Goal: Task Accomplishment & Management: Complete application form

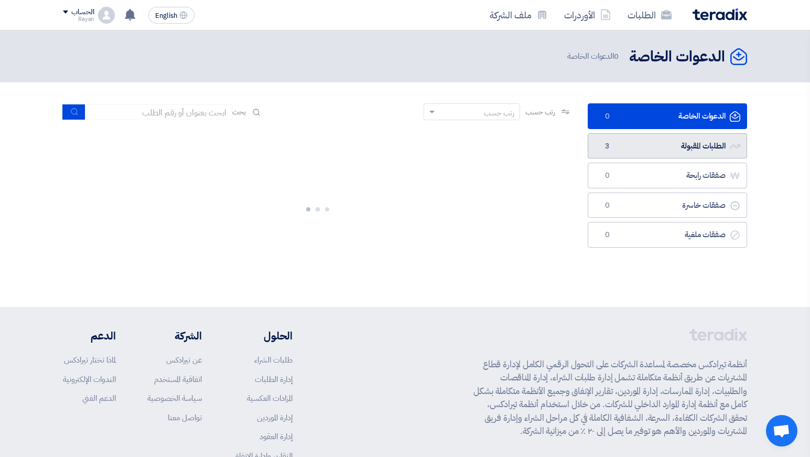
click at [654, 136] on link "الطلبات المقبولة الطلبات المقبولة 3" at bounding box center [667, 146] width 159 height 26
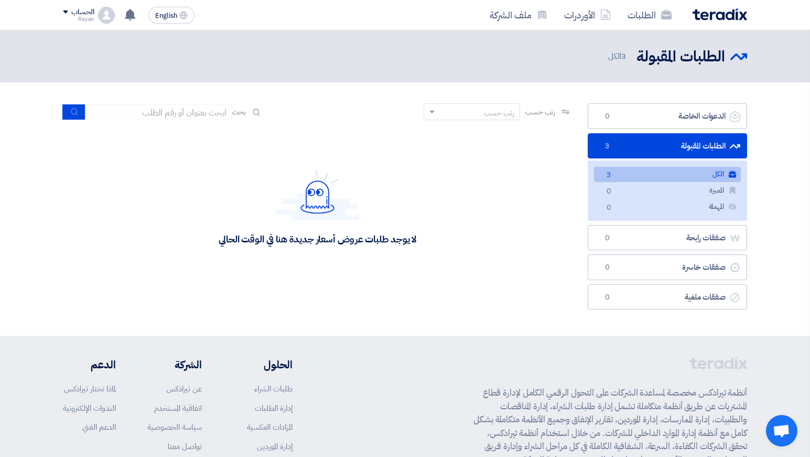
click at [646, 174] on link "الكل الكل 3" at bounding box center [667, 174] width 147 height 15
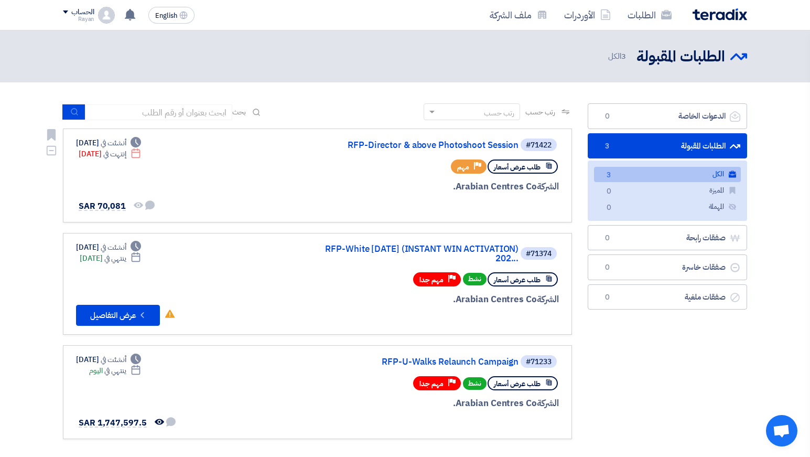
click at [414, 164] on div "طلب عرض أسعار Priority مهم" at bounding box center [433, 166] width 252 height 18
click at [426, 148] on link "RFP-Director & above Photoshoot Session" at bounding box center [414, 145] width 210 height 9
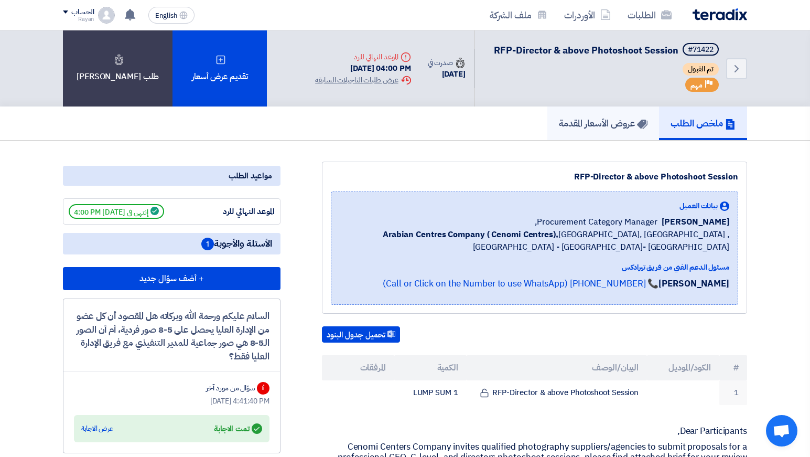
click at [602, 131] on link "عروض الأسعار المقدمة" at bounding box center [604, 123] width 112 height 34
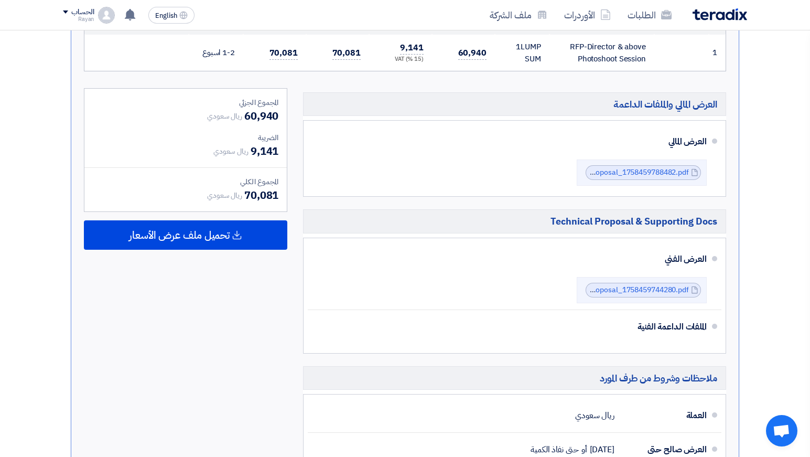
scroll to position [336, 0]
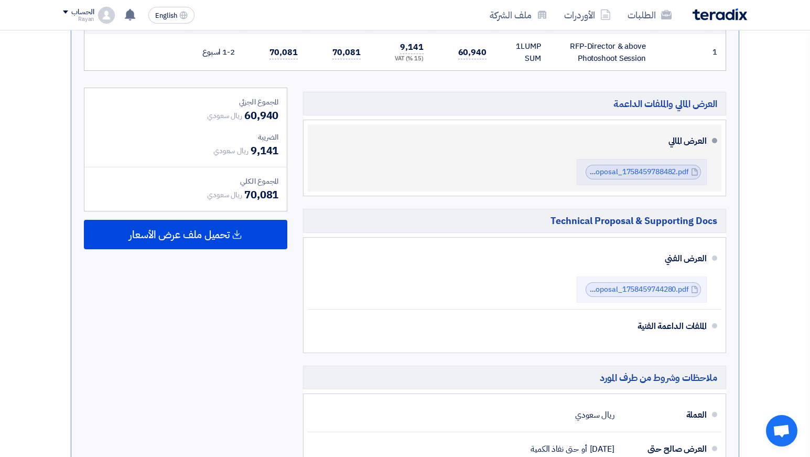
click at [715, 141] on span at bounding box center [714, 140] width 5 height 5
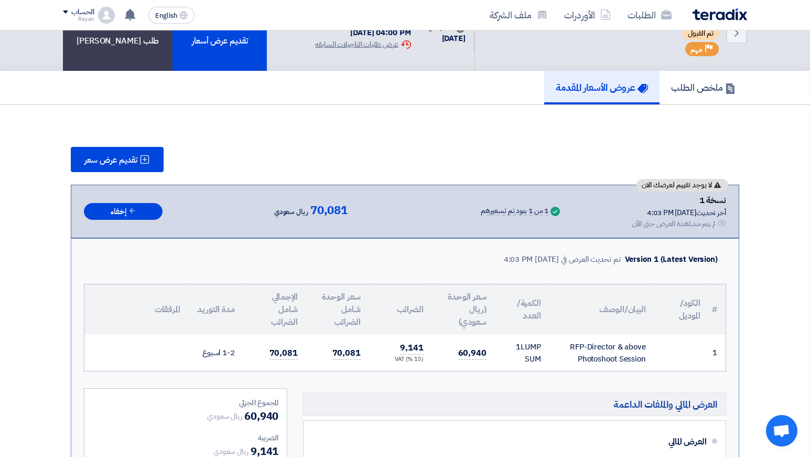
scroll to position [0, 0]
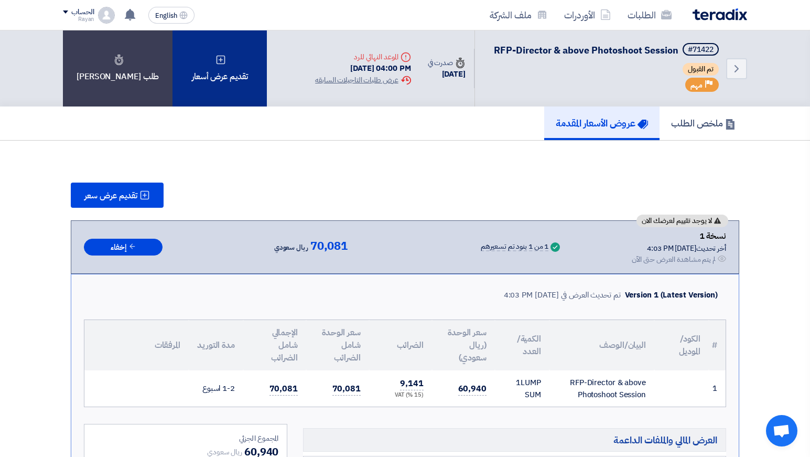
click at [216, 95] on div "تقديم عرض أسعار" at bounding box center [220, 68] width 94 height 76
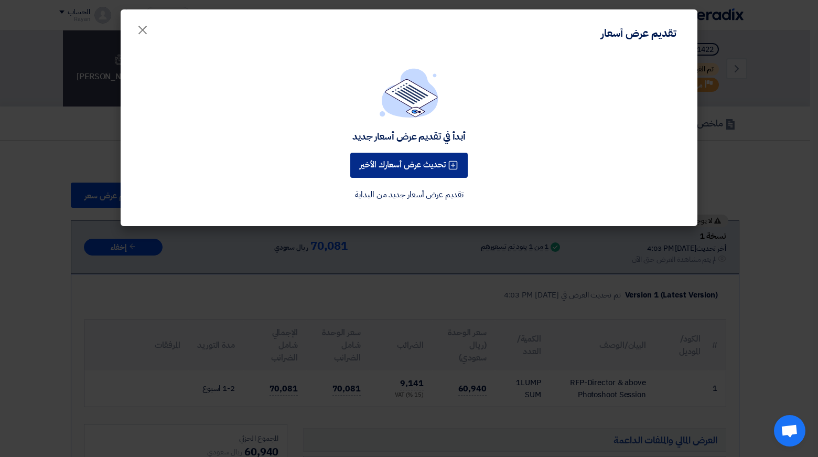
click at [427, 170] on button "تحديث عرض أسعارك الأخير" at bounding box center [408, 165] width 117 height 25
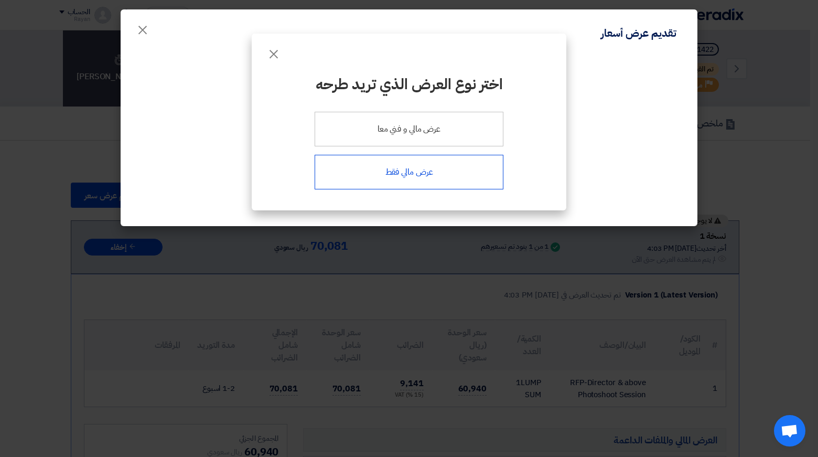
click at [415, 170] on div "عرض مالي فقط" at bounding box center [409, 172] width 189 height 35
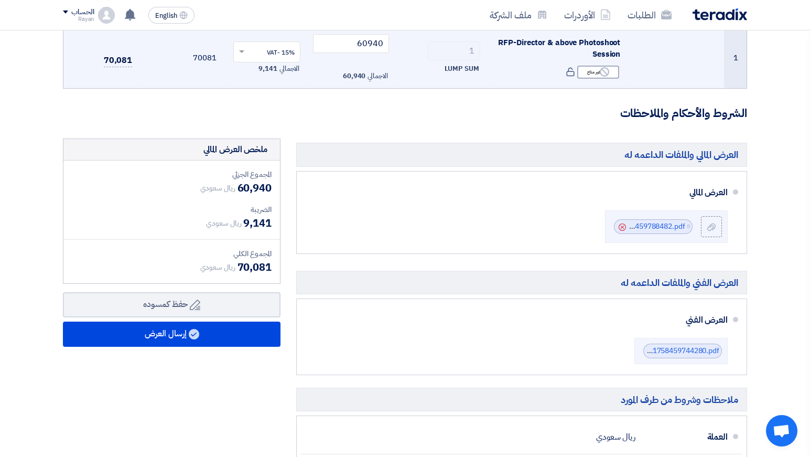
scroll to position [171, 0]
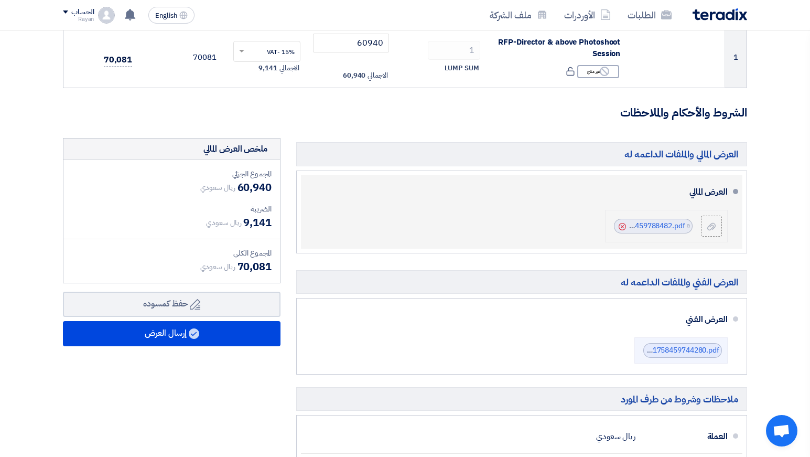
click at [623, 227] on use at bounding box center [622, 226] width 7 height 7
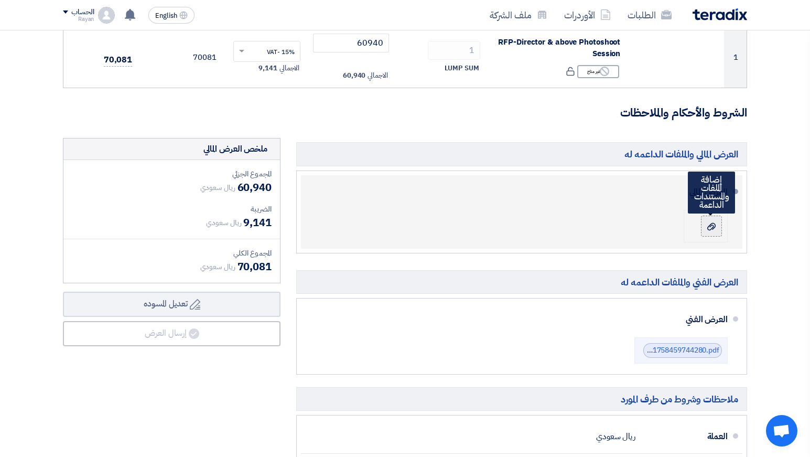
click at [719, 225] on label at bounding box center [711, 226] width 21 height 21
click at [0, 0] on input "file" at bounding box center [0, 0] width 0 height 0
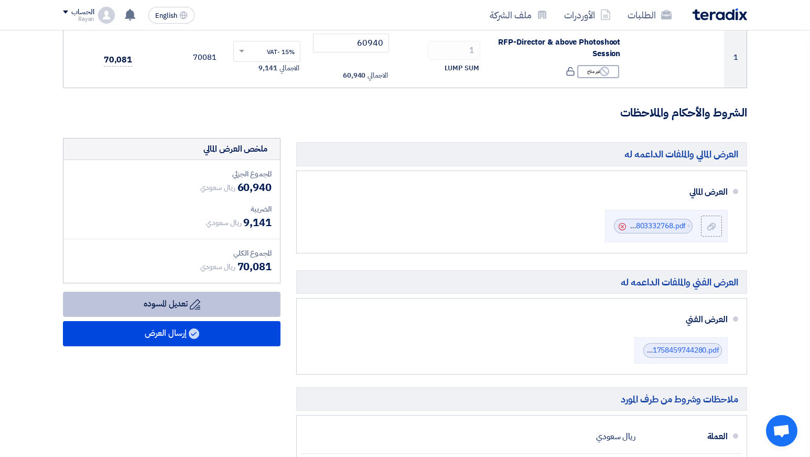
click at [201, 312] on button "Draft تعديل المسوده" at bounding box center [172, 304] width 218 height 25
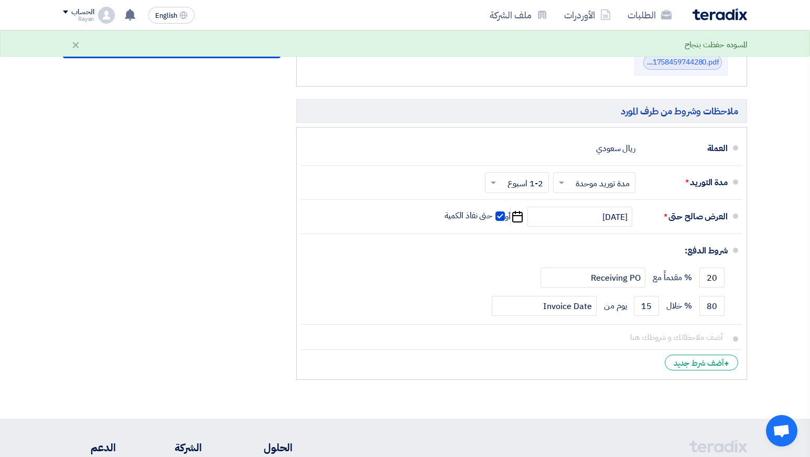
scroll to position [461, 0]
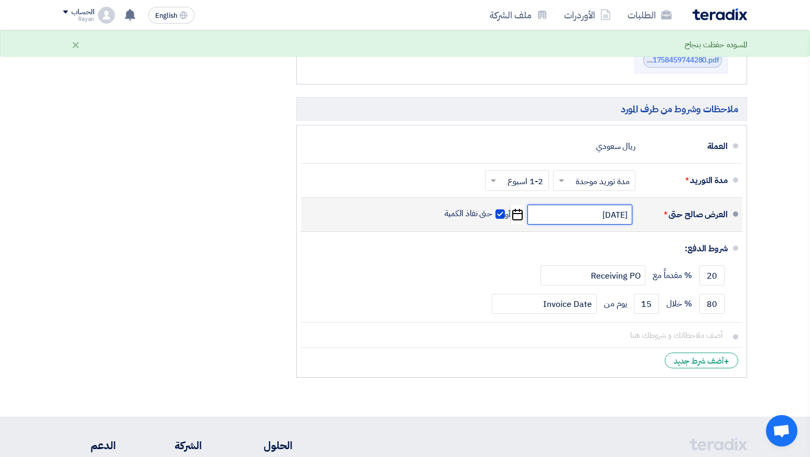
click at [583, 218] on input "[DATE]" at bounding box center [580, 215] width 105 height 20
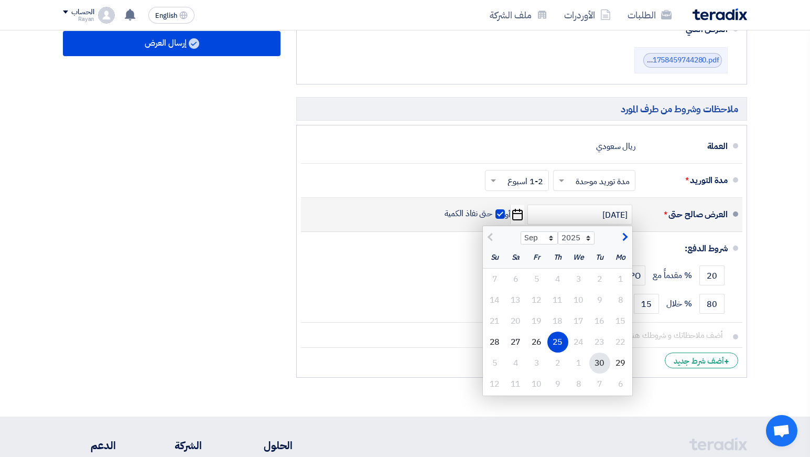
click at [608, 360] on div "30" at bounding box center [599, 362] width 21 height 21
type input "[DATE]"
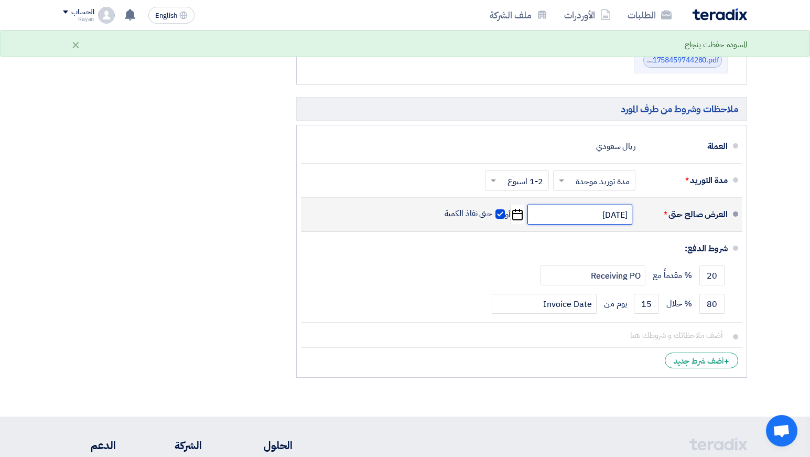
click at [594, 216] on input "[DATE]" at bounding box center [580, 215] width 105 height 20
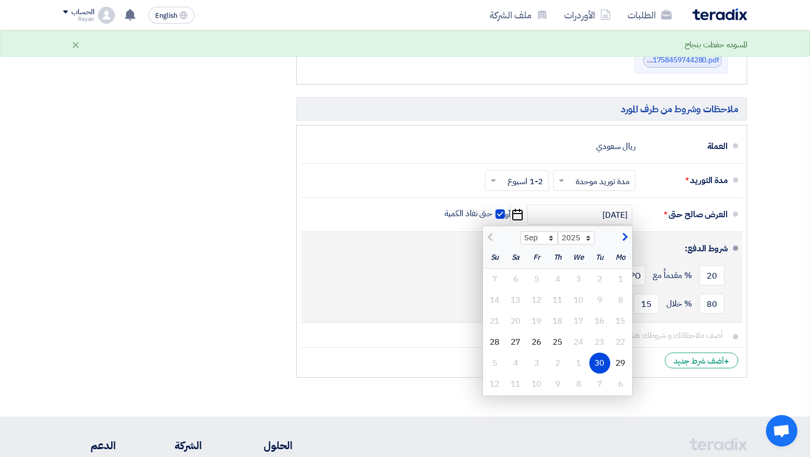
click at [425, 234] on li "شروط الدفع: 20 % مقدماً مع Receiving PO 80 % خلال 15 Invoice Date" at bounding box center [522, 277] width 442 height 91
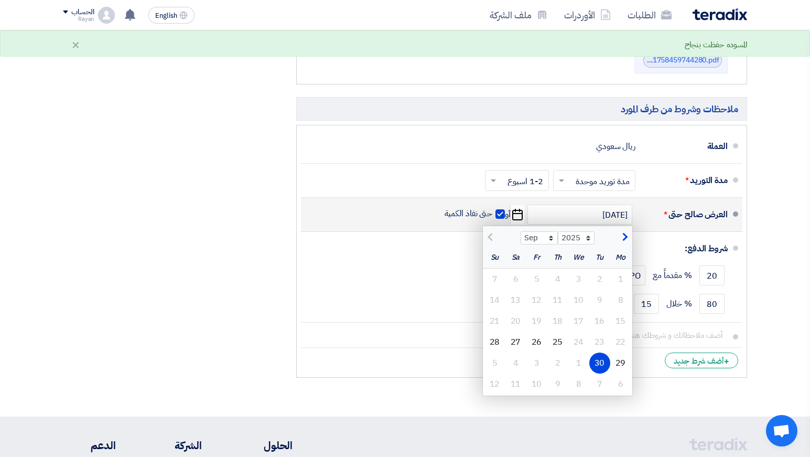
click at [402, 212] on div "العرض صالح حتى * [DATE] Sep Oct Nov [DATE] 2026 2027 2028 2029 2030 2031 2032 2…" at bounding box center [518, 214] width 419 height 25
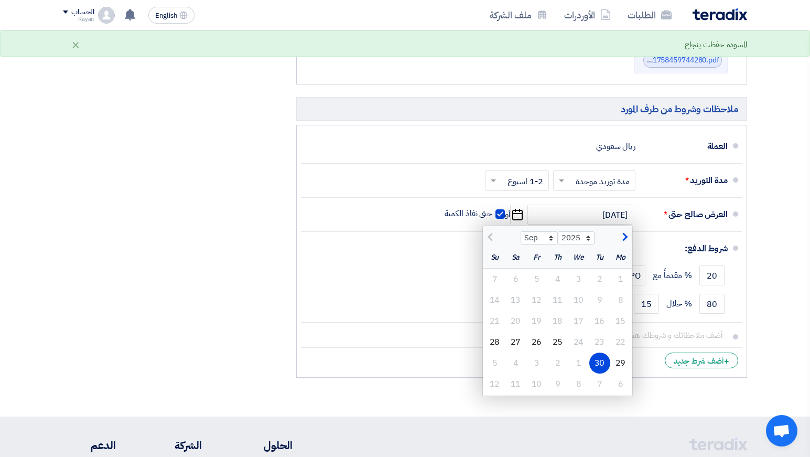
click at [263, 222] on div "ملخص العرض المالي المجموع الجزئي ريال سعودي 60,940 الضريبة" at bounding box center [171, 115] width 233 height 535
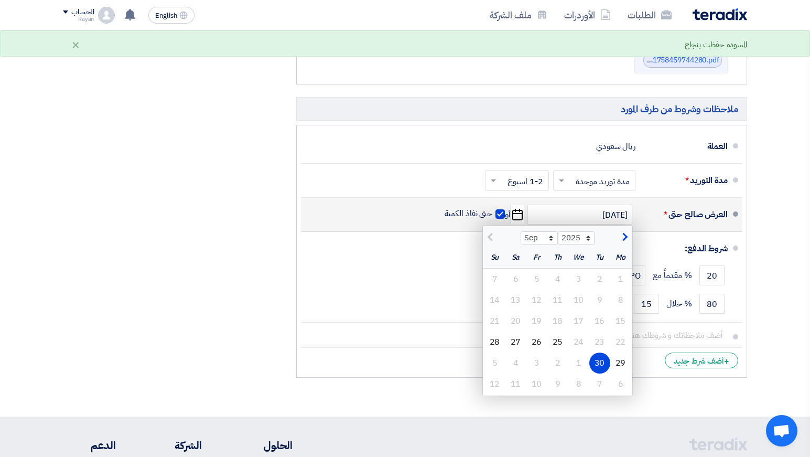
click at [603, 363] on div "30" at bounding box center [599, 362] width 21 height 21
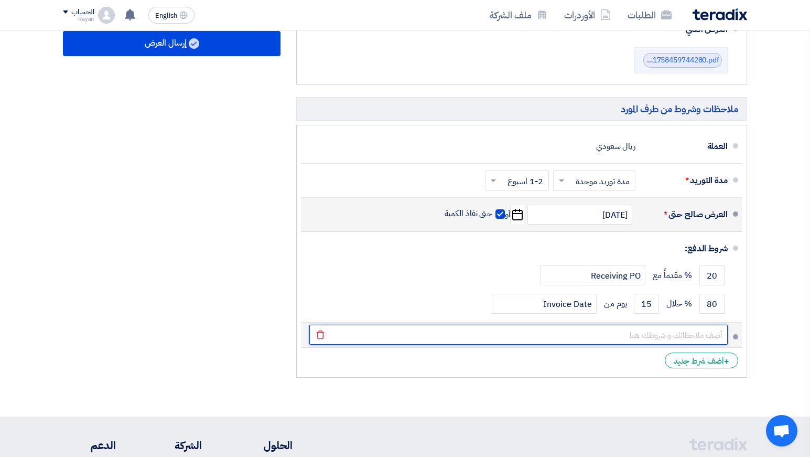
click at [704, 334] on input "text" at bounding box center [518, 335] width 419 height 20
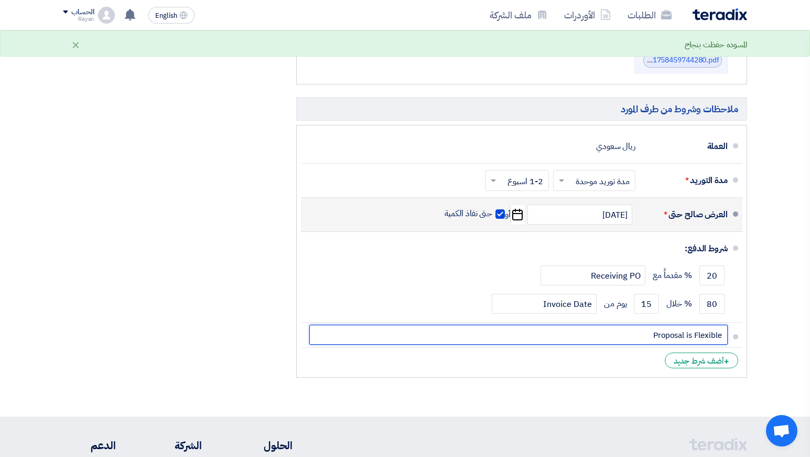
type input "Proposal is Flexible"
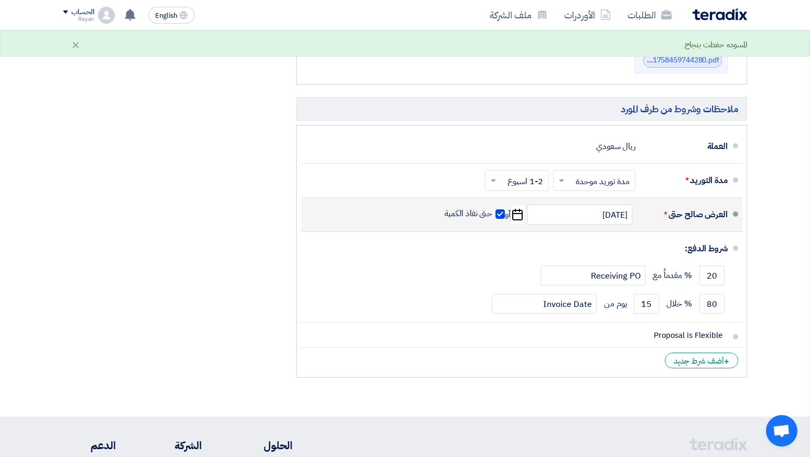
click at [792, 314] on section "تفاصيل الطلب # الكود/الموديل البيان/الوصف الكمية/العدد سعر الوحدة (SAR) الضرائب…" at bounding box center [405, 27] width 810 height 780
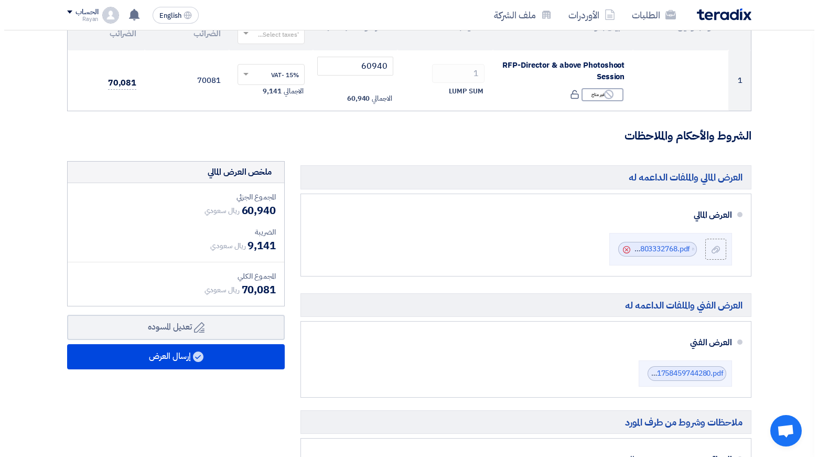
scroll to position [147, 0]
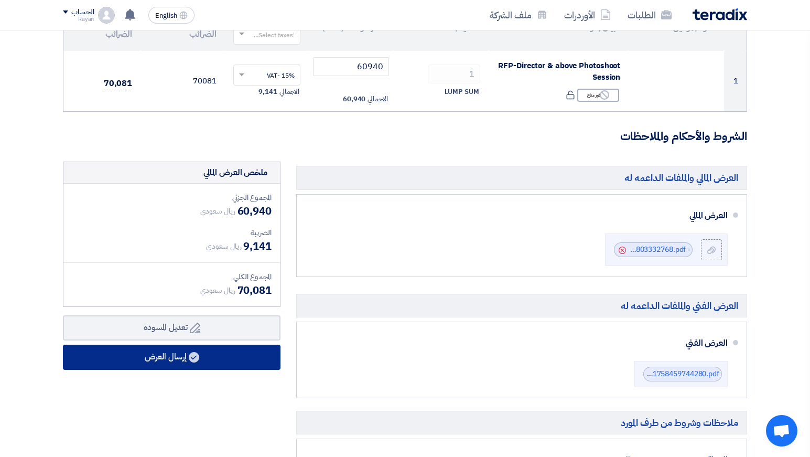
click at [230, 368] on button "إرسال العرض" at bounding box center [172, 357] width 218 height 25
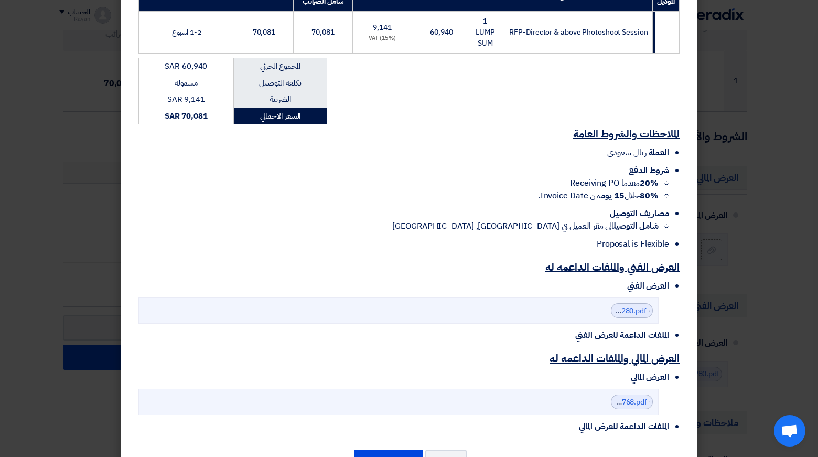
scroll to position [230, 0]
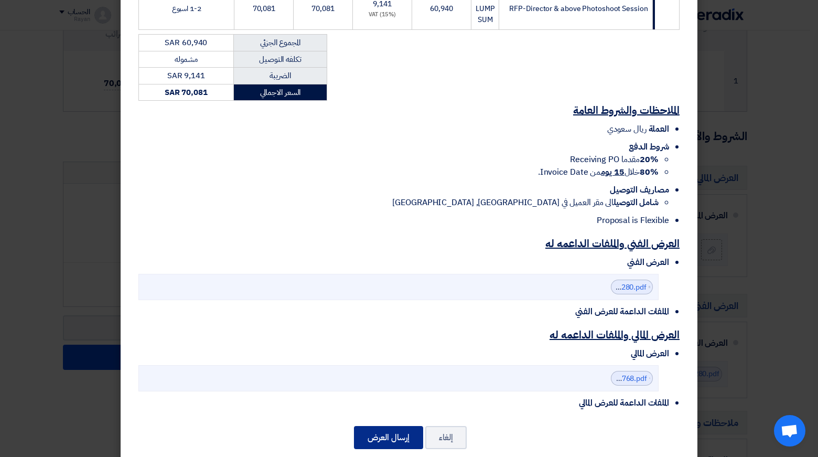
click at [395, 426] on button "إرسال العرض" at bounding box center [388, 437] width 69 height 23
